Goal: Browse casually

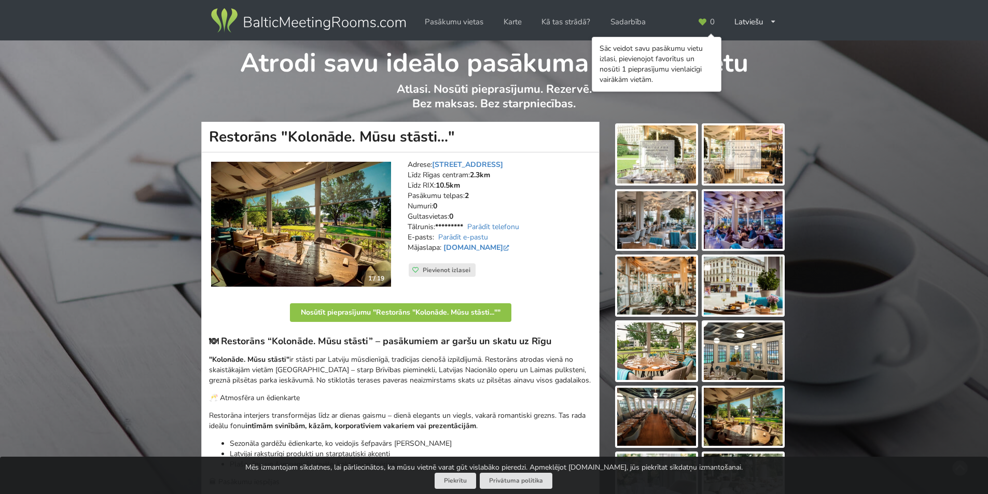
click at [642, 149] on img at bounding box center [656, 155] width 79 height 58
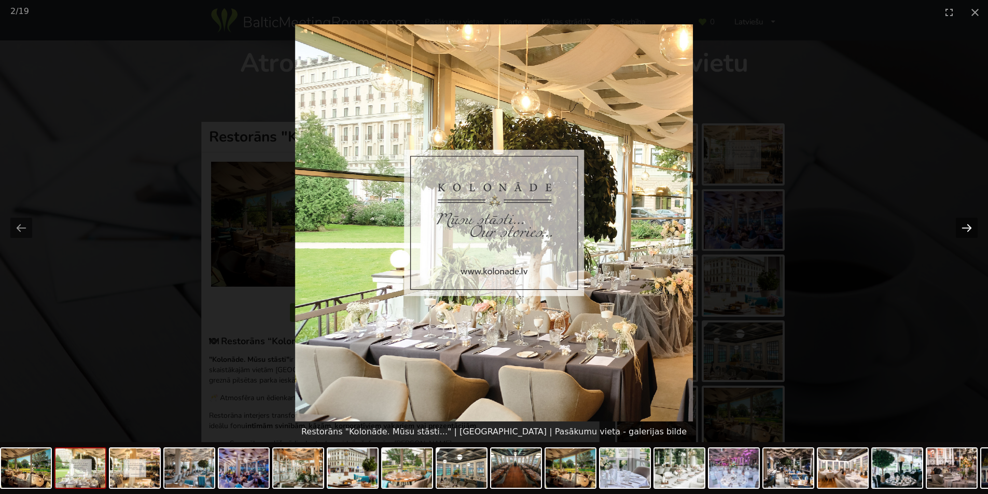
click at [966, 221] on button "Next slide" at bounding box center [967, 228] width 22 height 20
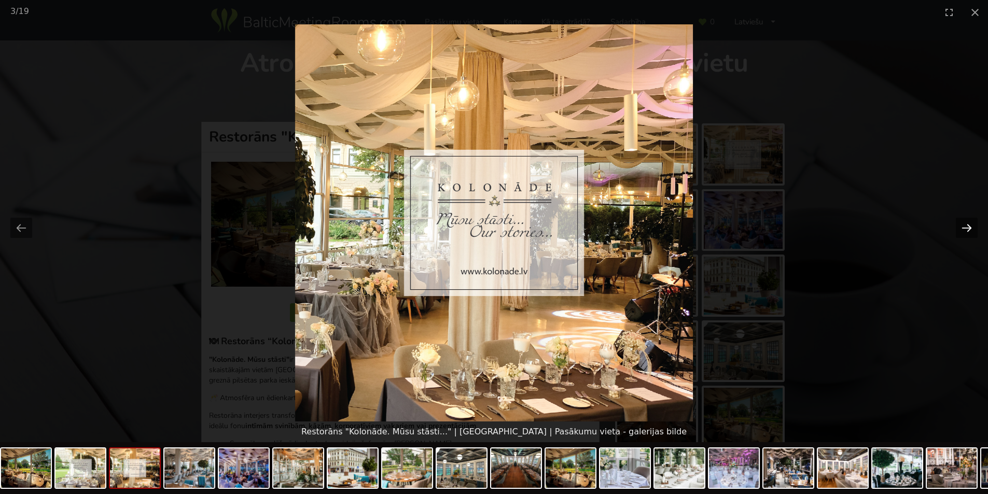
click at [966, 221] on button "Next slide" at bounding box center [967, 228] width 22 height 20
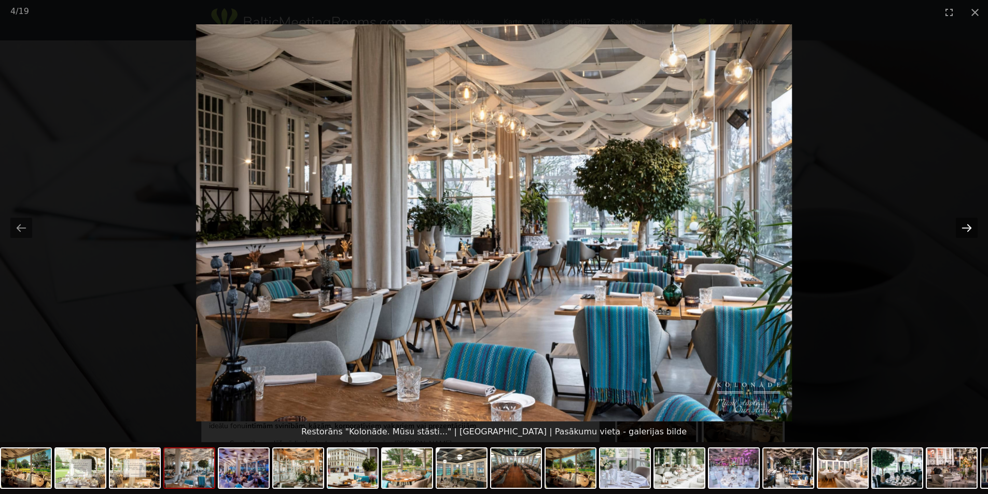
click at [966, 221] on button "Next slide" at bounding box center [967, 228] width 22 height 20
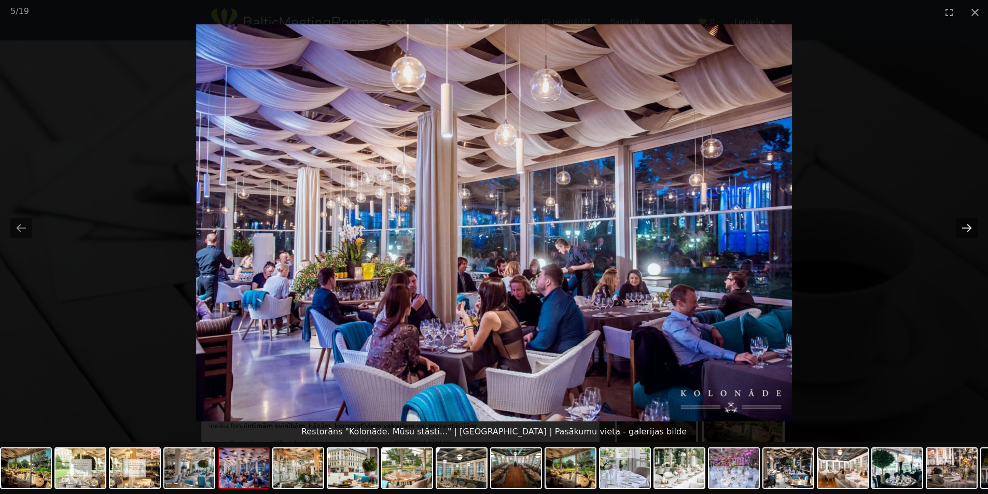
click at [966, 221] on button "Next slide" at bounding box center [967, 228] width 22 height 20
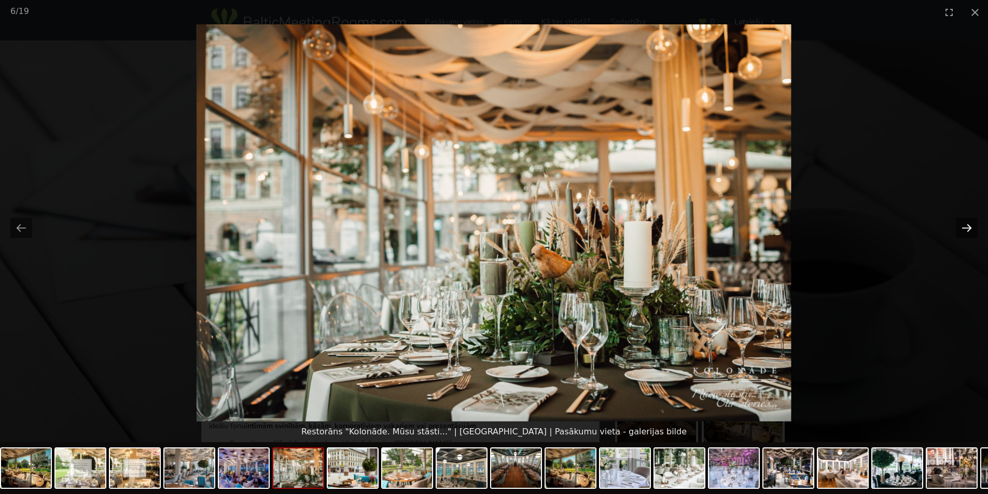
click at [966, 221] on button "Next slide" at bounding box center [967, 228] width 22 height 20
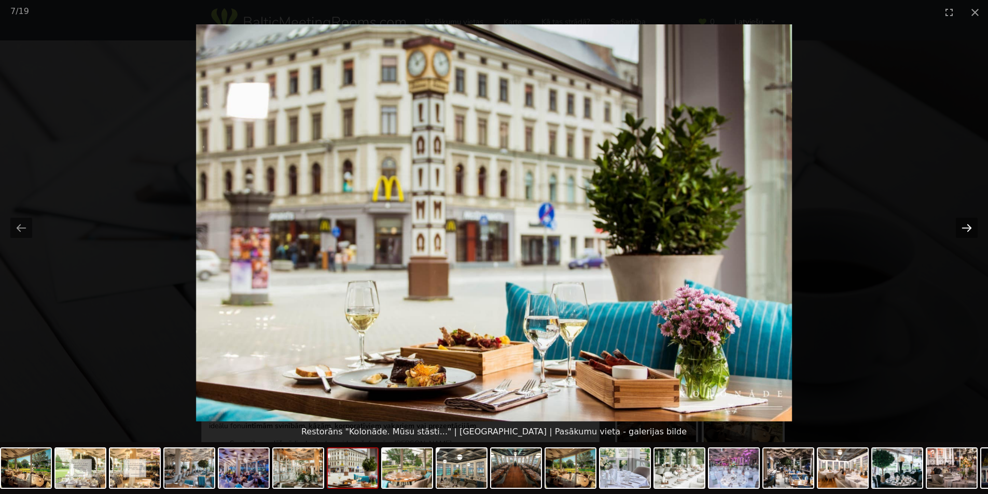
click at [966, 221] on button "Next slide" at bounding box center [967, 228] width 22 height 20
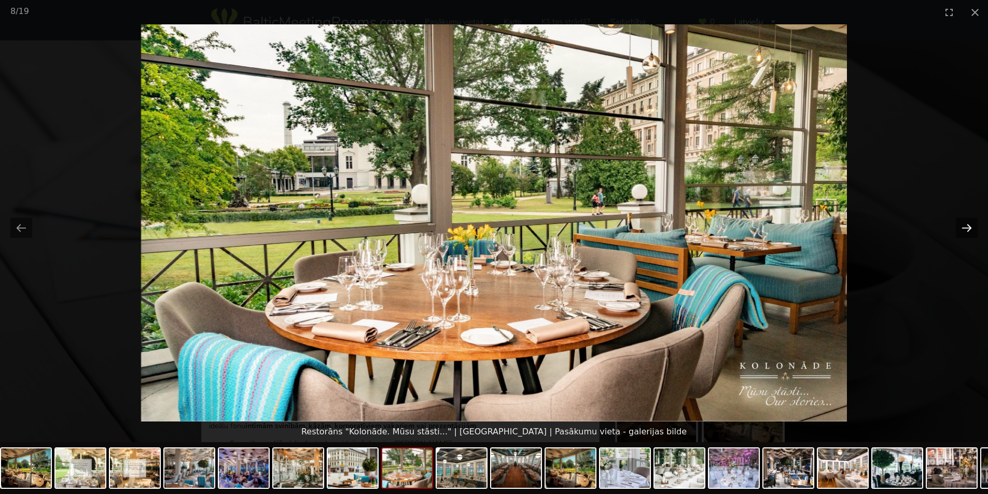
click at [966, 221] on button "Next slide" at bounding box center [967, 228] width 22 height 20
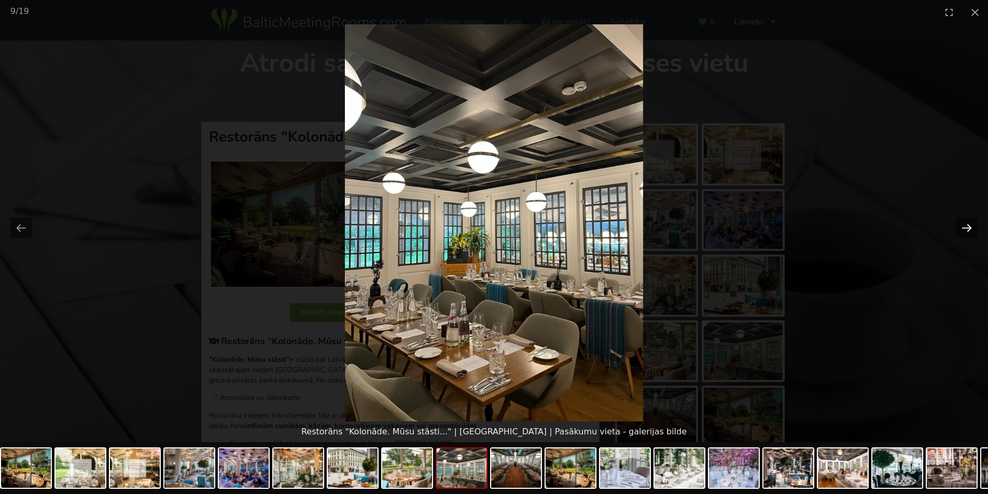
click at [966, 221] on button "Next slide" at bounding box center [967, 228] width 22 height 20
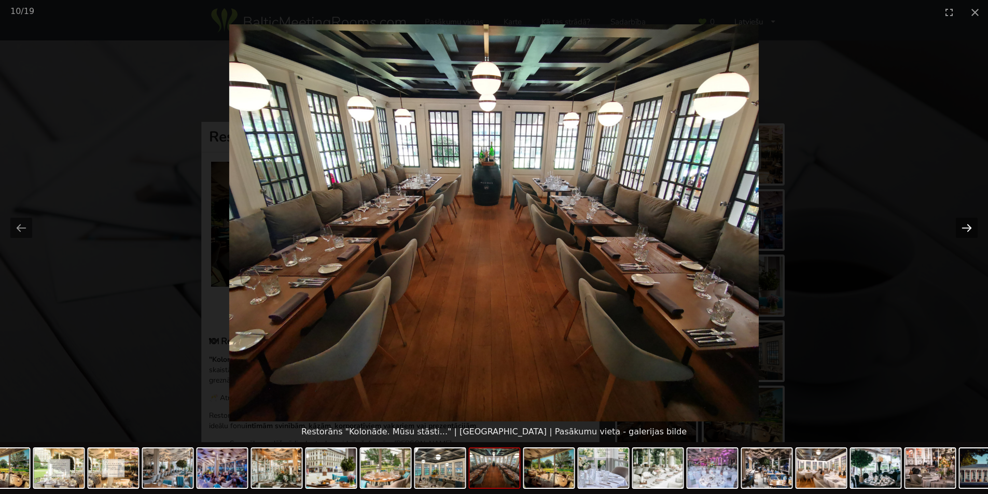
click at [960, 220] on button "Next slide" at bounding box center [967, 228] width 22 height 20
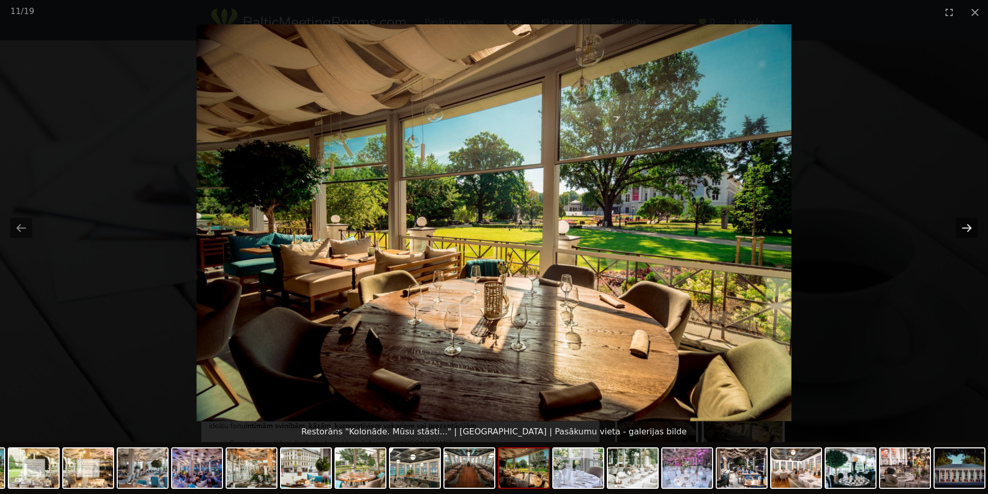
click at [960, 220] on button "Next slide" at bounding box center [967, 228] width 22 height 20
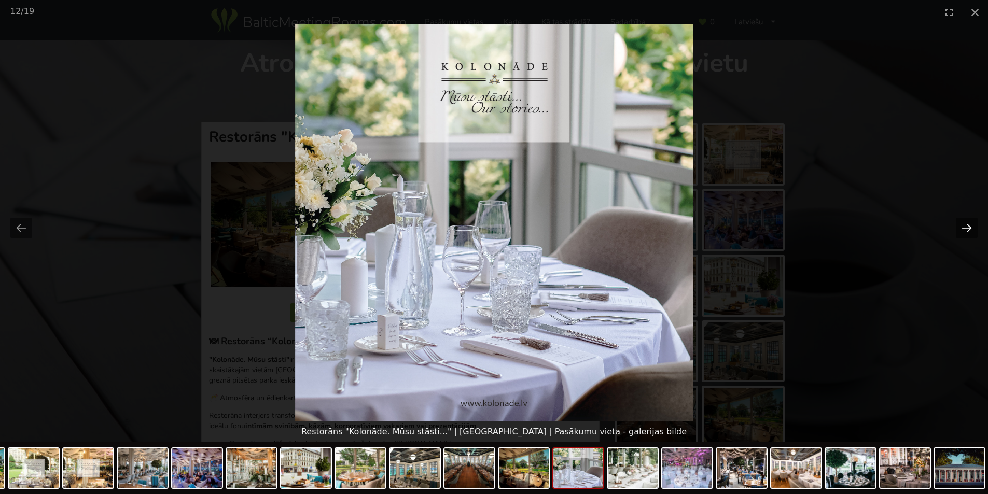
click at [961, 220] on button "Next slide" at bounding box center [967, 228] width 22 height 20
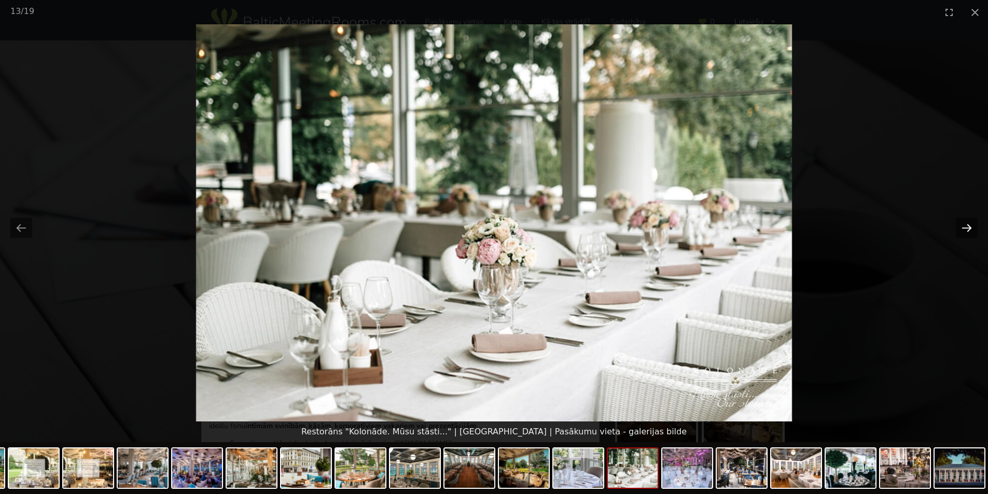
click at [961, 220] on button "Next slide" at bounding box center [967, 228] width 22 height 20
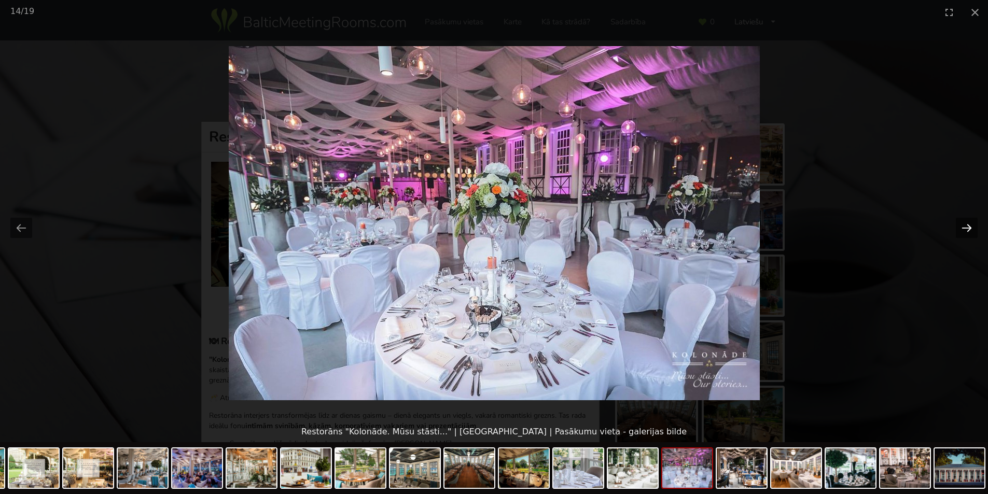
click at [960, 228] on button "Next slide" at bounding box center [967, 228] width 22 height 20
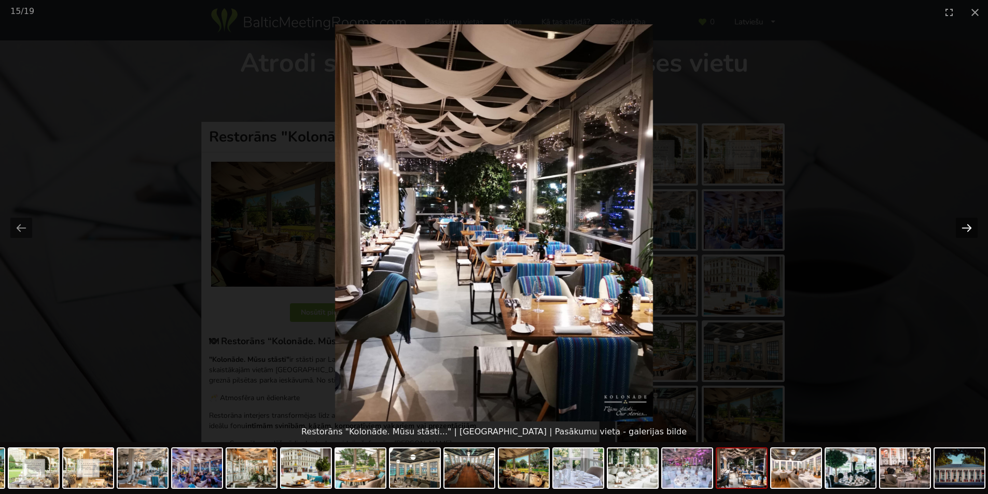
click at [960, 228] on button "Next slide" at bounding box center [967, 228] width 22 height 20
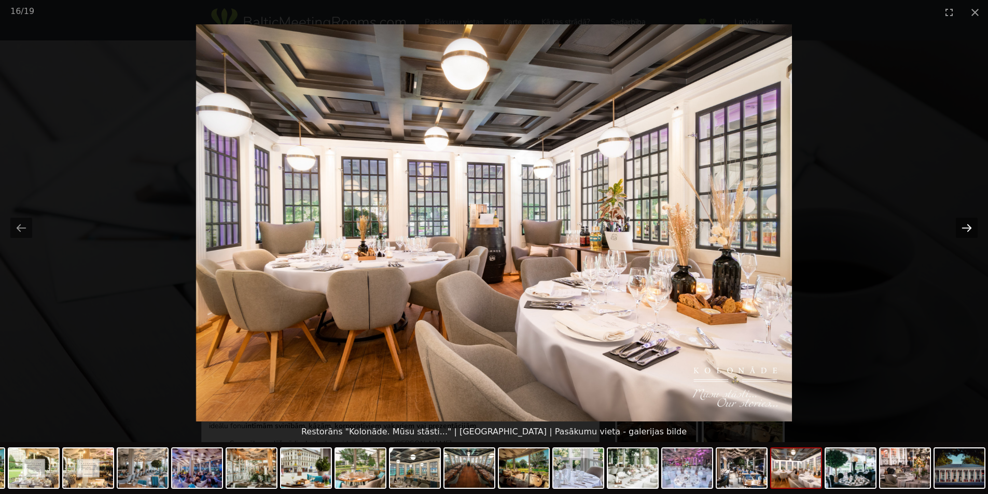
click at [960, 228] on button "Next slide" at bounding box center [967, 228] width 22 height 20
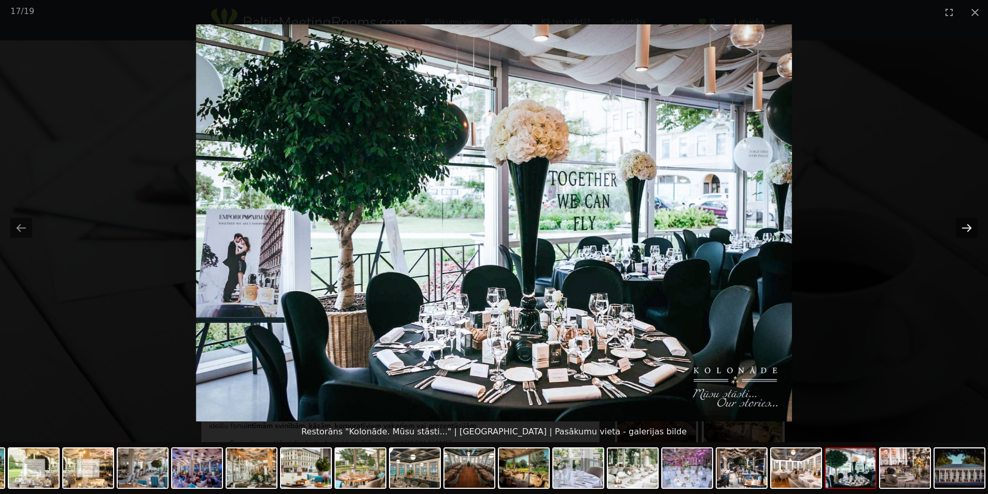
click at [961, 228] on button "Next slide" at bounding box center [967, 228] width 22 height 20
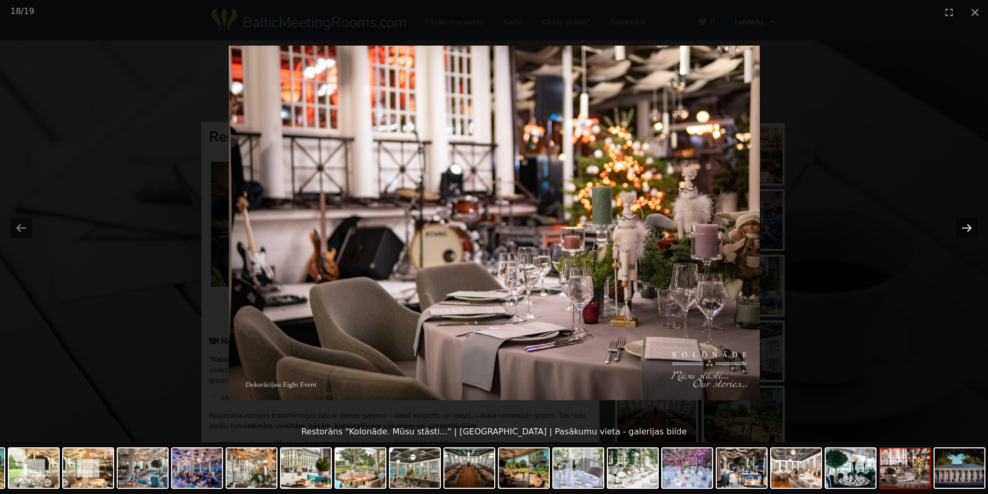
click at [961, 228] on button "Next slide" at bounding box center [967, 228] width 22 height 20
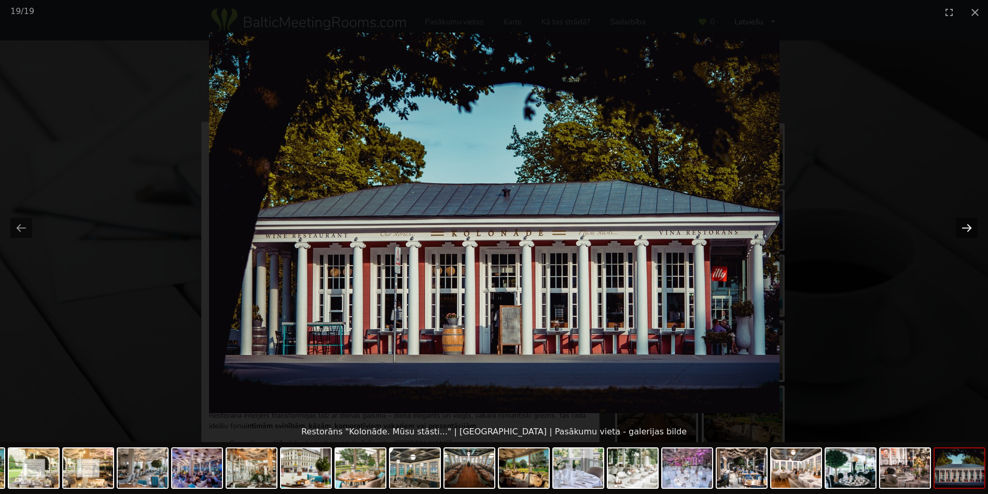
click at [961, 228] on button "Next slide" at bounding box center [967, 228] width 22 height 20
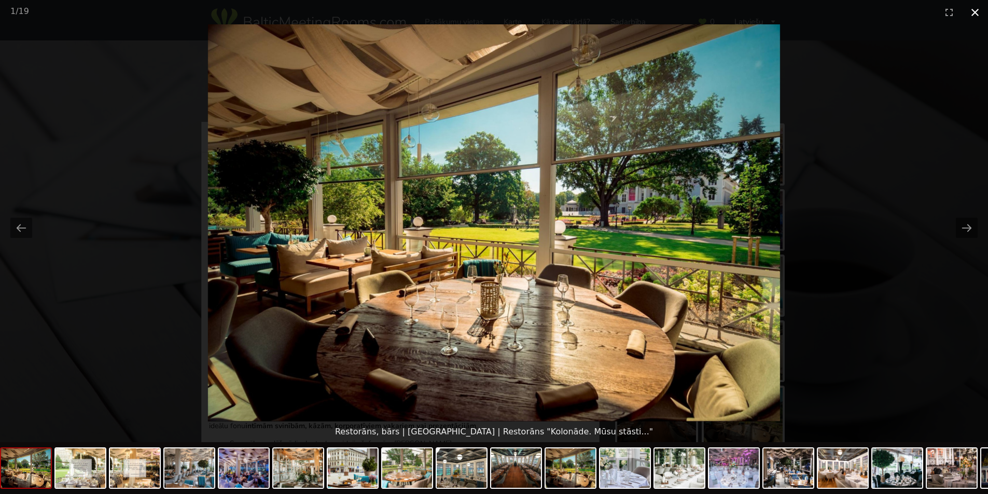
click at [979, 10] on button "Close gallery" at bounding box center [975, 12] width 26 height 24
